Goal: Task Accomplishment & Management: Manage account settings

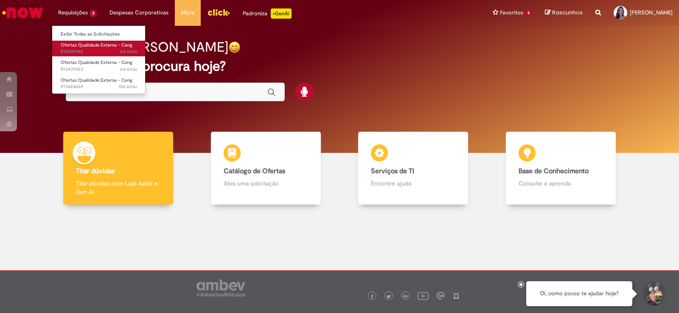
click at [84, 44] on span "Ofertas Qualidade Externa - Ceng" at bounding box center [97, 45] width 72 height 6
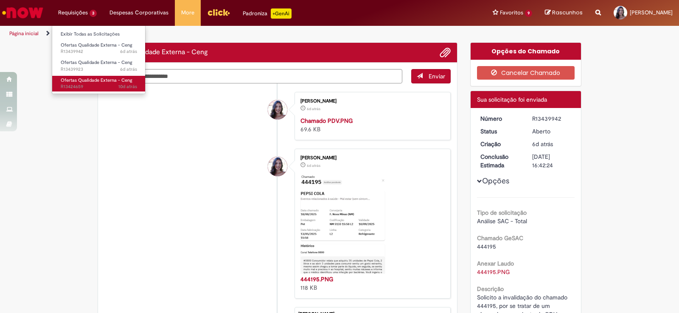
click at [93, 82] on span "Ofertas Qualidade Externa - Ceng" at bounding box center [97, 80] width 72 height 6
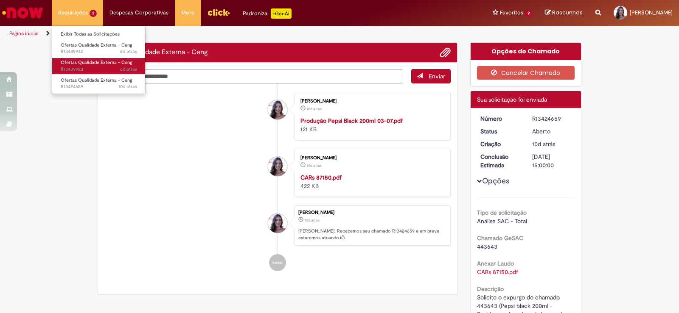
click at [104, 64] on span "Ofertas Qualidade Externa - Ceng" at bounding box center [97, 62] width 72 height 6
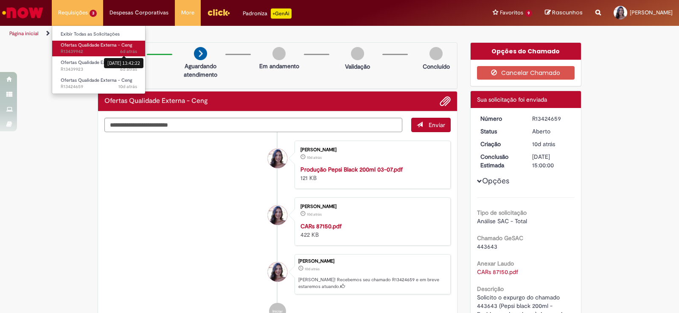
click at [123, 48] on link "Ofertas Qualidade Externa - Ceng 6d atrás 6 dias atrás [DATE] 13:42:22 R13439942" at bounding box center [98, 49] width 93 height 16
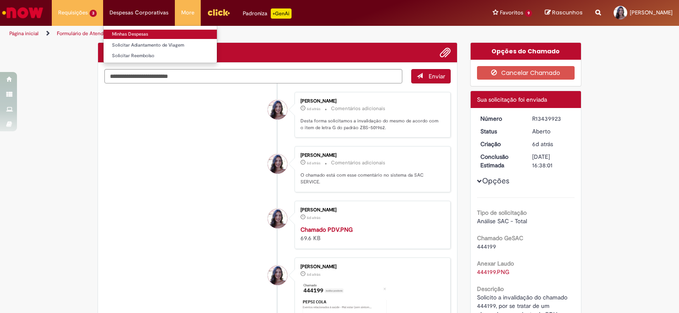
click at [150, 33] on link "Minhas Despesas" at bounding box center [159, 34] width 113 height 9
